Goal: Task Accomplishment & Management: Use online tool/utility

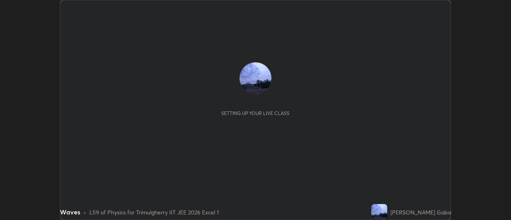
scroll to position [220, 511]
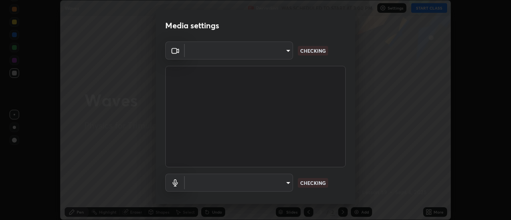
type input "c1743da8526a0aadeed10a62cbfcd2d4321df644c55b53bf1ad22bdce350b73d"
type input "default"
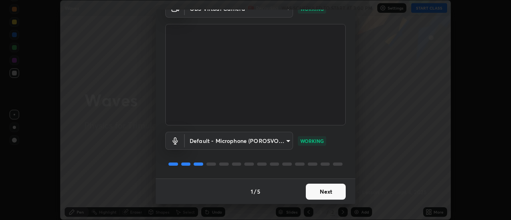
click at [317, 192] on button "Next" at bounding box center [326, 192] width 40 height 16
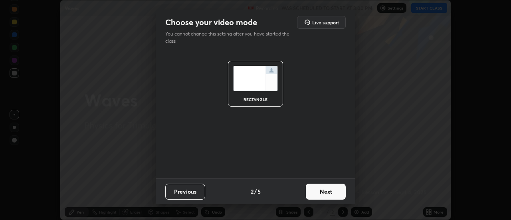
scroll to position [0, 0]
click at [320, 191] on button "Next" at bounding box center [326, 192] width 40 height 16
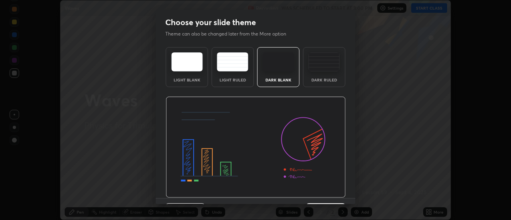
click at [321, 191] on img at bounding box center [256, 147] width 180 height 101
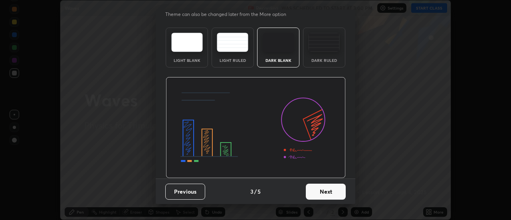
click at [321, 194] on button "Next" at bounding box center [326, 192] width 40 height 16
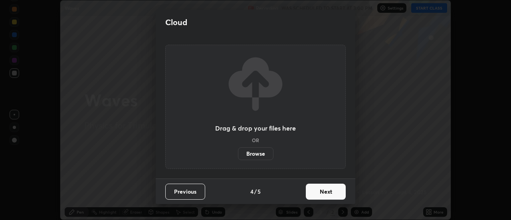
click at [321, 192] on button "Next" at bounding box center [326, 192] width 40 height 16
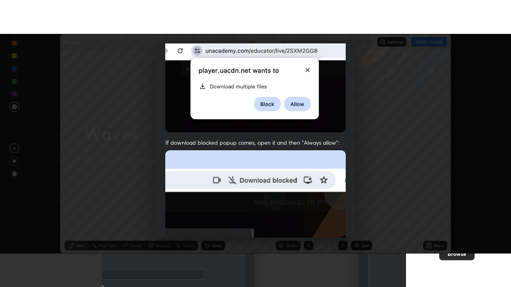
scroll to position [205, 0]
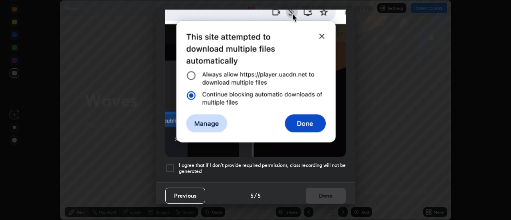
click at [173, 163] on div at bounding box center [170, 168] width 10 height 10
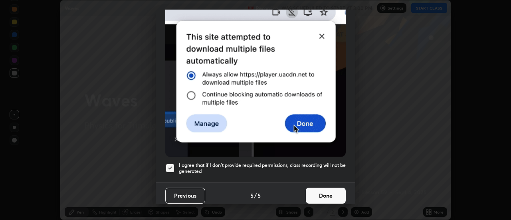
click at [325, 194] on button "Done" at bounding box center [326, 196] width 40 height 16
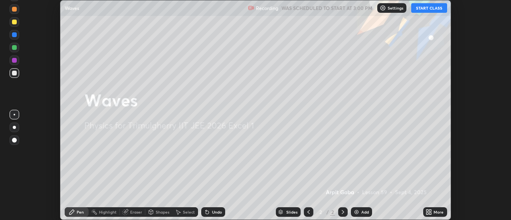
click at [430, 8] on button "START CLASS" at bounding box center [429, 8] width 36 height 10
click at [428, 210] on icon at bounding box center [427, 211] width 2 height 2
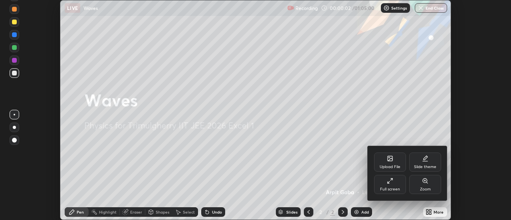
click at [395, 184] on div "Full screen" at bounding box center [390, 184] width 32 height 19
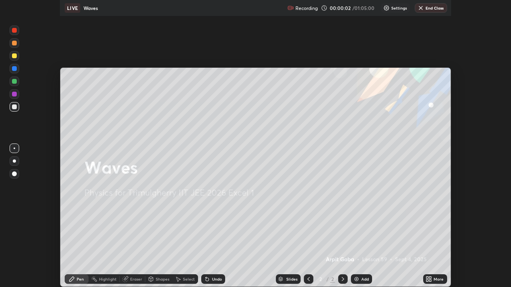
scroll to position [287, 511]
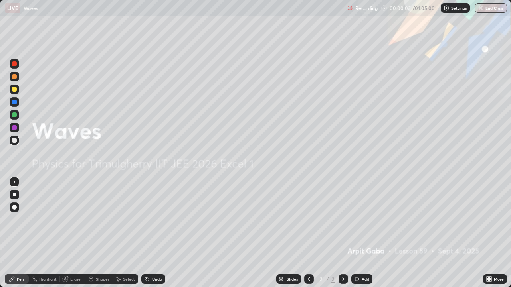
click at [365, 220] on div "Add" at bounding box center [366, 279] width 8 height 4
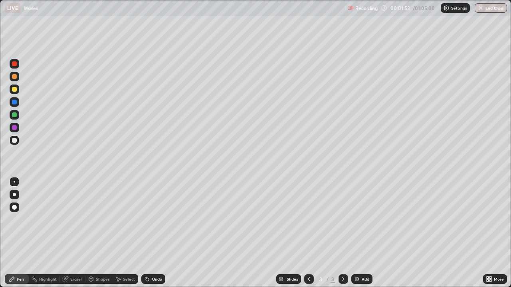
click at [16, 89] on div at bounding box center [14, 89] width 5 height 5
click at [157, 220] on div "Undo" at bounding box center [157, 279] width 10 height 4
click at [156, 220] on div "Undo" at bounding box center [157, 279] width 10 height 4
click at [155, 220] on div "Undo" at bounding box center [157, 279] width 10 height 4
click at [154, 220] on div "Undo" at bounding box center [157, 279] width 10 height 4
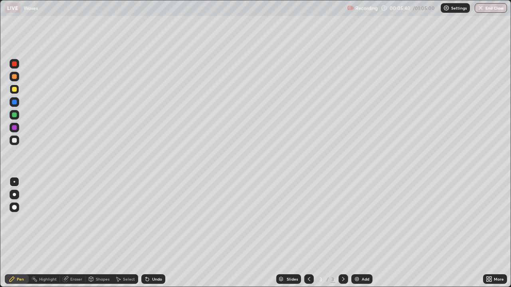
click at [155, 220] on div "Undo" at bounding box center [157, 279] width 10 height 4
click at [157, 220] on div "Undo" at bounding box center [157, 279] width 10 height 4
click at [359, 220] on img at bounding box center [357, 279] width 6 height 6
click at [308, 220] on icon at bounding box center [309, 279] width 6 height 6
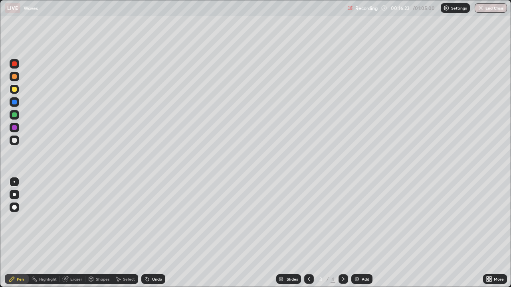
click at [343, 220] on icon at bounding box center [343, 279] width 2 height 4
click at [159, 220] on div "Undo" at bounding box center [157, 279] width 10 height 4
click at [158, 220] on div "Undo" at bounding box center [157, 279] width 10 height 4
click at [155, 220] on div "Undo" at bounding box center [157, 279] width 10 height 4
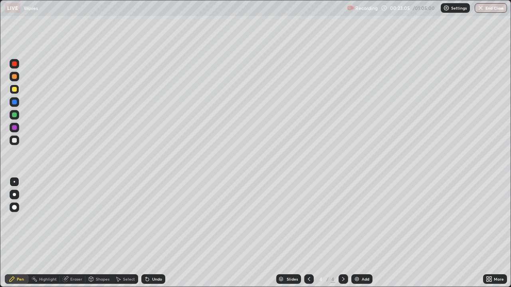
click at [154, 220] on div "Undo" at bounding box center [157, 279] width 10 height 4
click at [153, 220] on div "Undo" at bounding box center [157, 279] width 10 height 4
click at [152, 220] on div "Undo" at bounding box center [157, 279] width 10 height 4
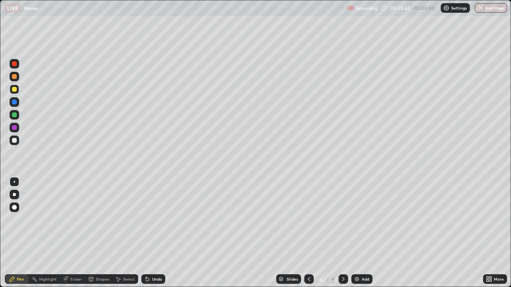
click at [13, 116] on div at bounding box center [14, 115] width 5 height 5
click at [13, 91] on div at bounding box center [14, 89] width 5 height 5
click at [155, 220] on div "Undo" at bounding box center [157, 279] width 10 height 4
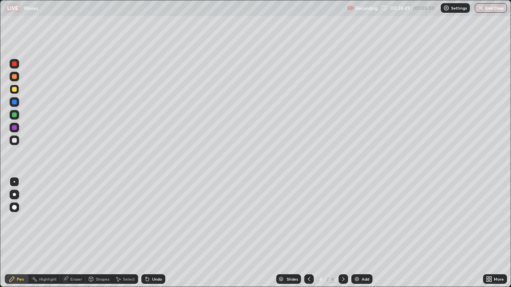
click at [154, 220] on div "Undo" at bounding box center [157, 279] width 10 height 4
click at [152, 220] on div "Undo" at bounding box center [153, 280] width 24 height 10
click at [16, 114] on div at bounding box center [14, 115] width 5 height 5
click at [157, 220] on div "Undo" at bounding box center [157, 279] width 10 height 4
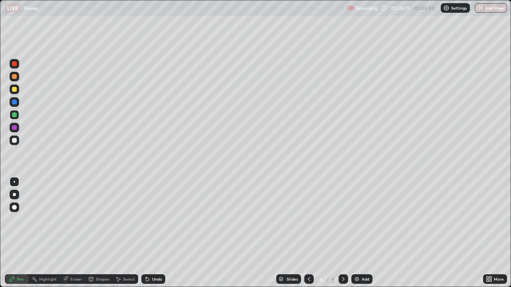
click at [15, 89] on div at bounding box center [14, 89] width 5 height 5
click at [14, 115] on div at bounding box center [14, 115] width 5 height 5
click at [362, 220] on div "Add" at bounding box center [366, 279] width 8 height 4
click at [13, 90] on div at bounding box center [14, 89] width 5 height 5
click at [154, 220] on div "Undo" at bounding box center [157, 279] width 10 height 4
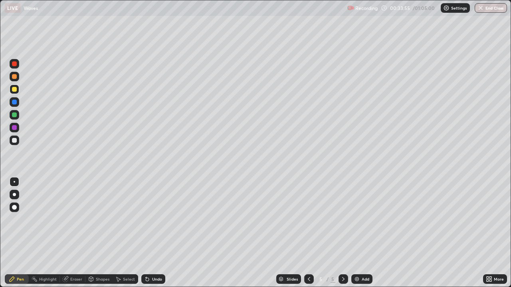
click at [153, 220] on div "Undo" at bounding box center [157, 279] width 10 height 4
click at [152, 220] on div "Undo" at bounding box center [157, 279] width 10 height 4
click at [359, 220] on div "Add" at bounding box center [361, 280] width 21 height 10
click at [153, 220] on div "Undo" at bounding box center [157, 279] width 10 height 4
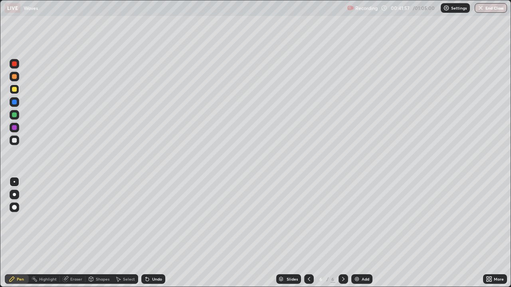
click at [153, 220] on div "Undo" at bounding box center [157, 279] width 10 height 4
click at [146, 220] on icon at bounding box center [147, 279] width 3 height 3
click at [363, 220] on div "Add" at bounding box center [366, 279] width 8 height 4
click at [70, 220] on div "Eraser" at bounding box center [76, 279] width 12 height 4
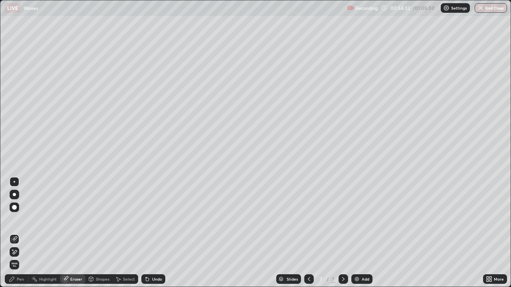
click at [23, 220] on div "Pen" at bounding box center [20, 279] width 7 height 4
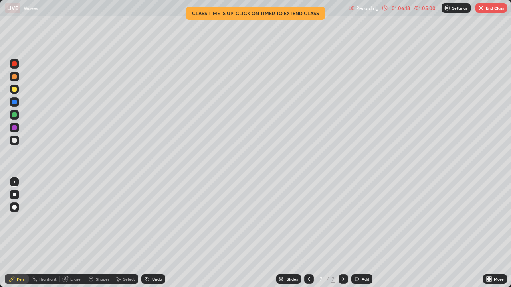
click at [494, 8] on button "End Class" at bounding box center [492, 8] width 32 height 10
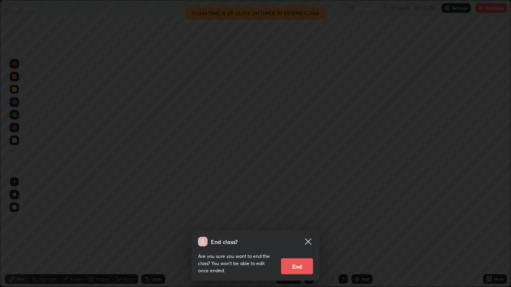
click at [297, 220] on button "End" at bounding box center [297, 267] width 32 height 16
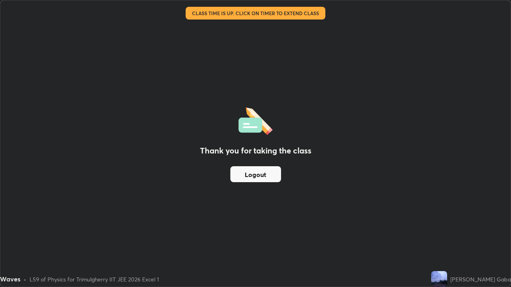
click at [274, 172] on button "Logout" at bounding box center [255, 174] width 51 height 16
click at [447, 220] on div "Thank you for taking the class Logout" at bounding box center [255, 143] width 510 height 287
